Goal: Information Seeking & Learning: Understand process/instructions

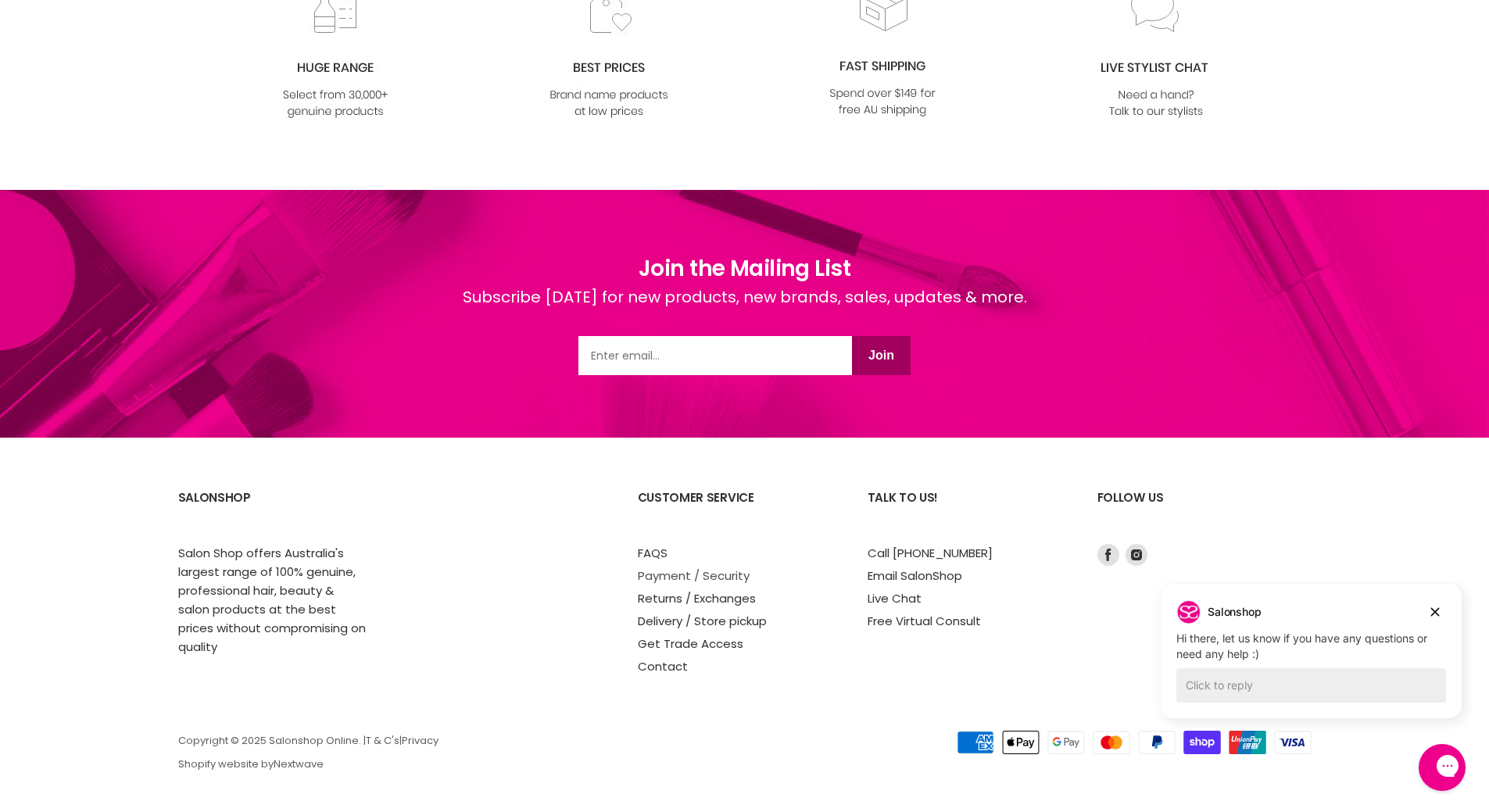
scroll to position [2811, 0]
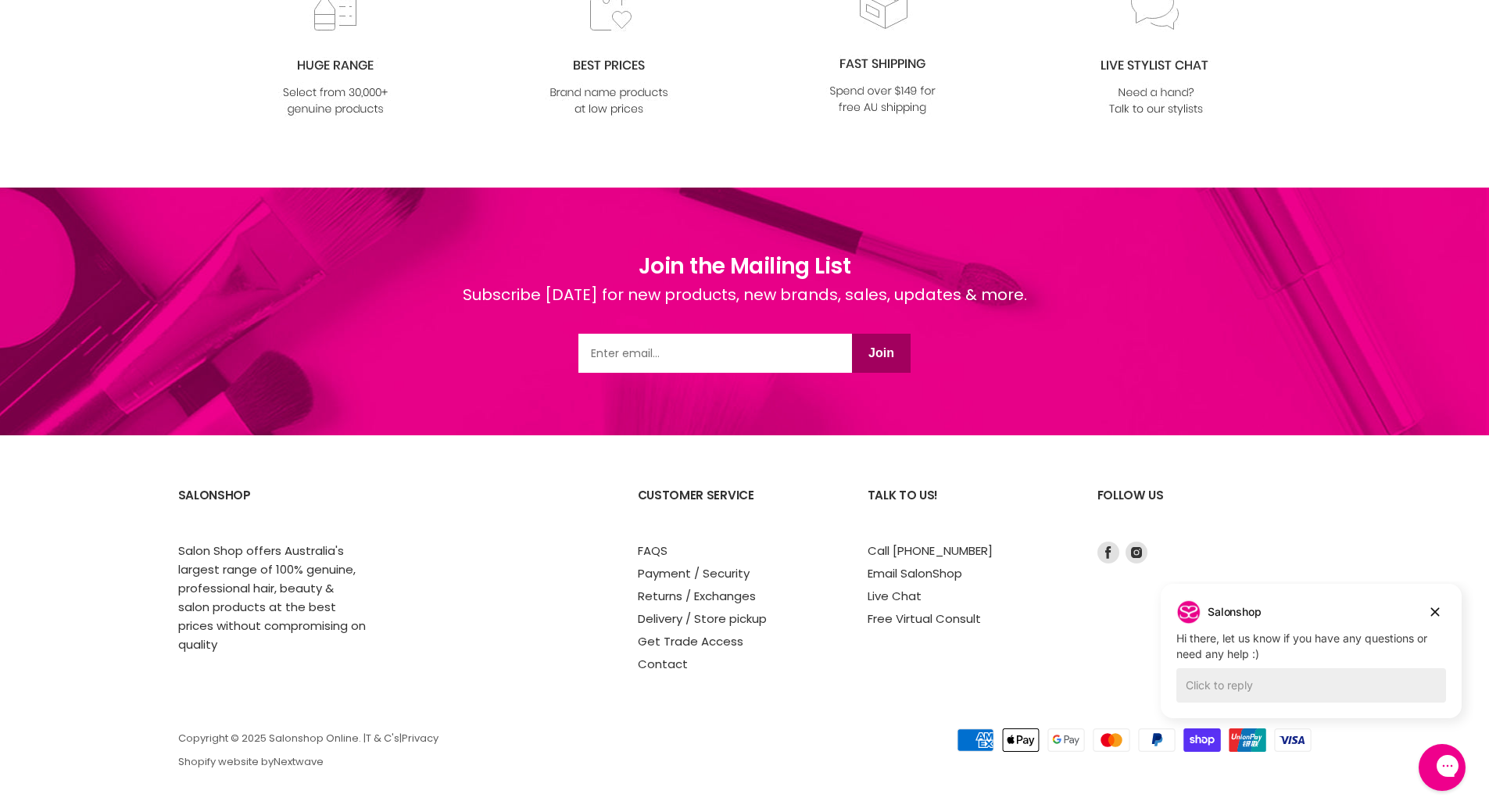
click at [675, 629] on ul "FAQS Payment / Security Returns / Exchanges Delivery / Store pickup Get Trade A…" at bounding box center [737, 607] width 199 height 132
click at [675, 618] on link "Delivery / Store pickup" at bounding box center [702, 619] width 129 height 16
